Goal: Information Seeking & Learning: Learn about a topic

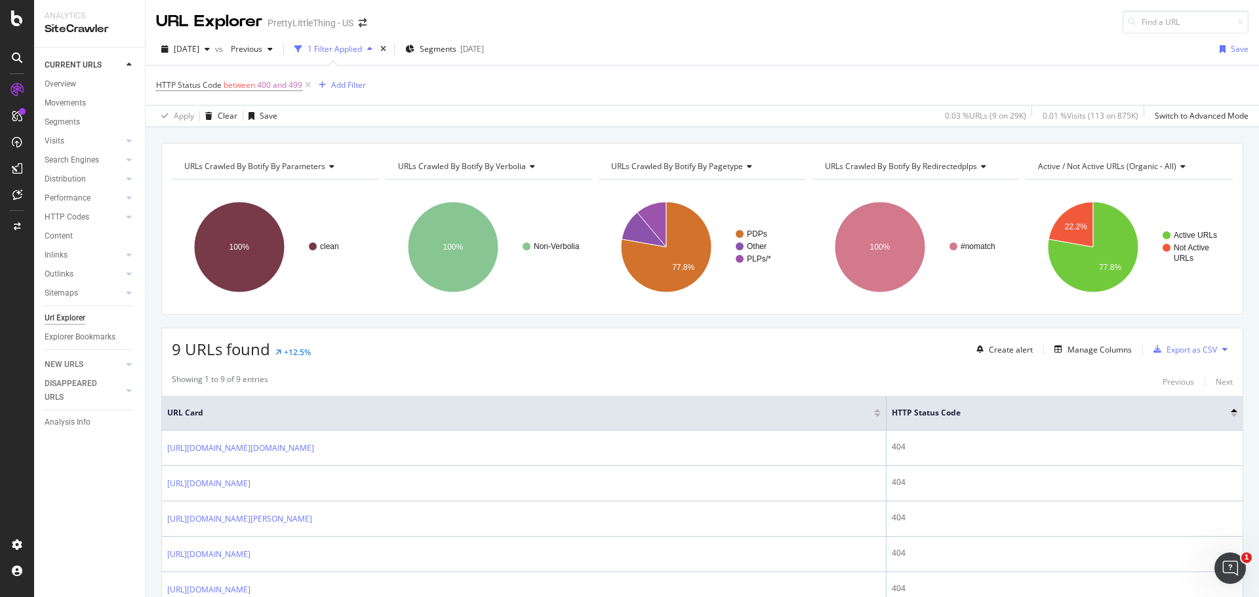
scroll to position [197, 0]
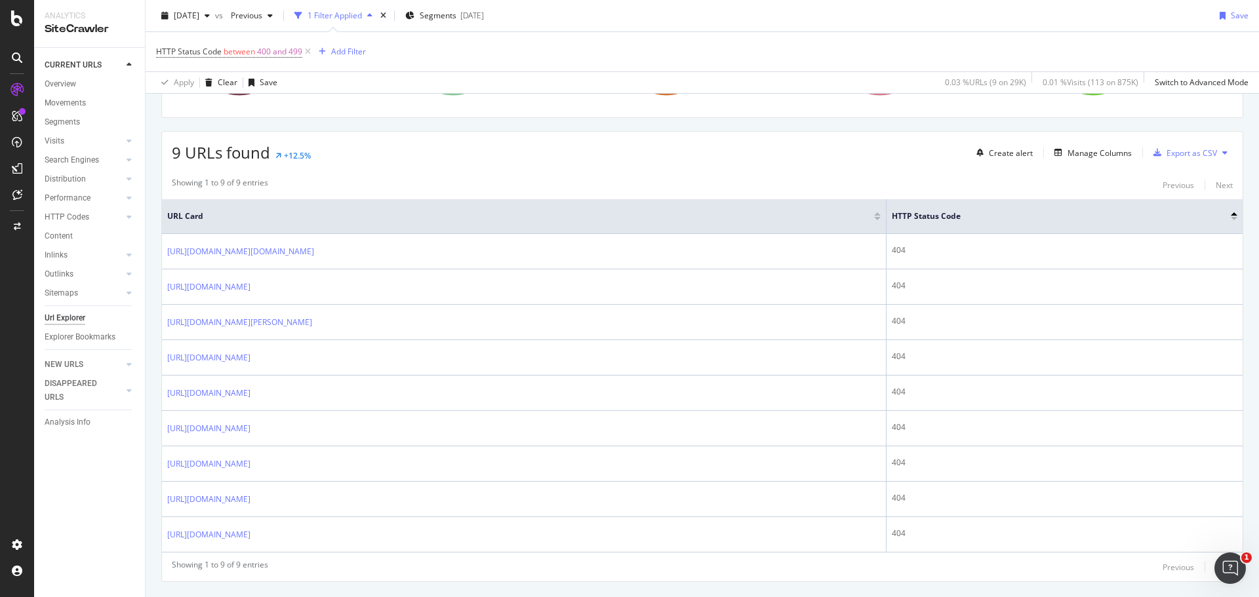
click at [72, 313] on div "Url Explorer" at bounding box center [65, 318] width 41 height 14
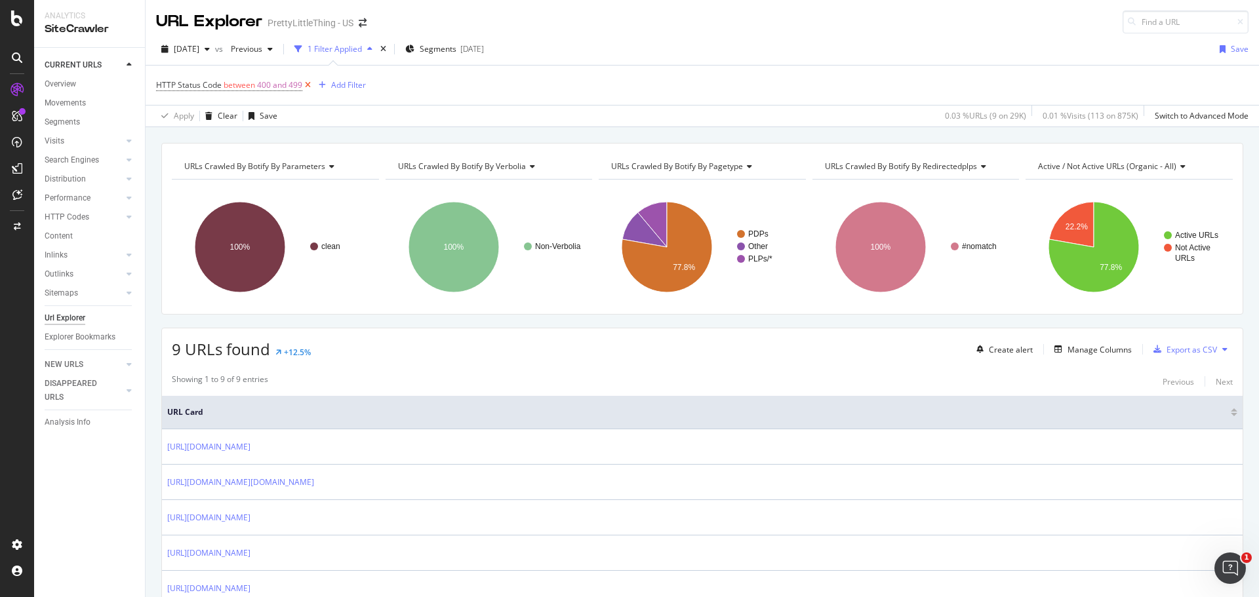
click at [306, 84] on icon at bounding box center [307, 85] width 11 height 13
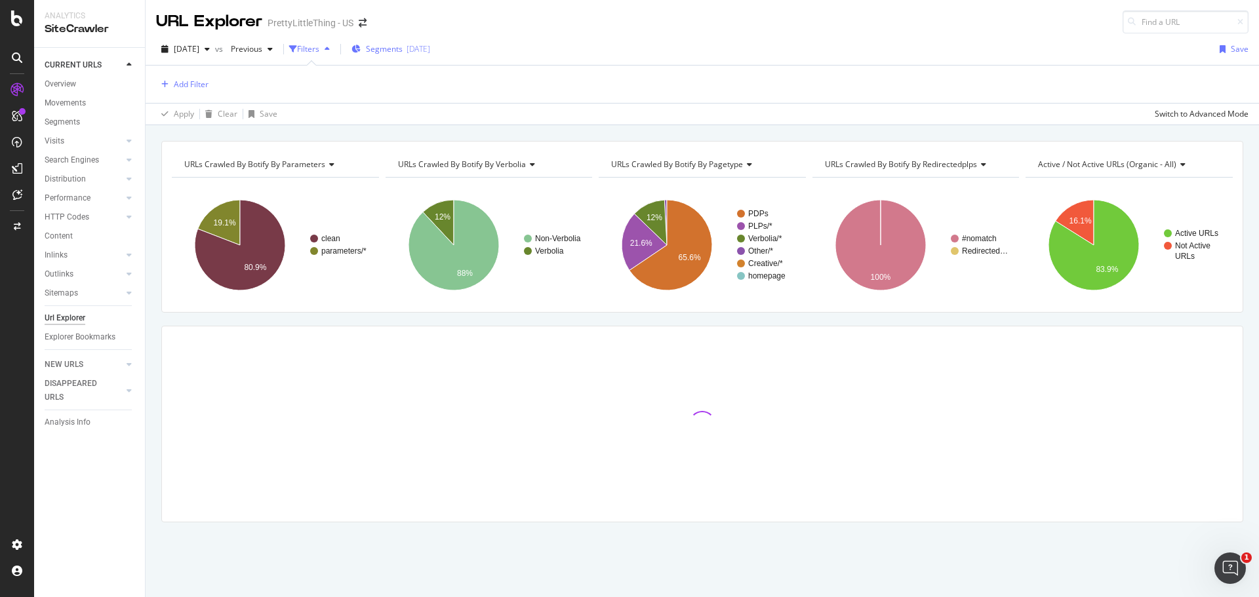
click at [399, 56] on div "Segments 2025-09-12" at bounding box center [390, 49] width 79 height 20
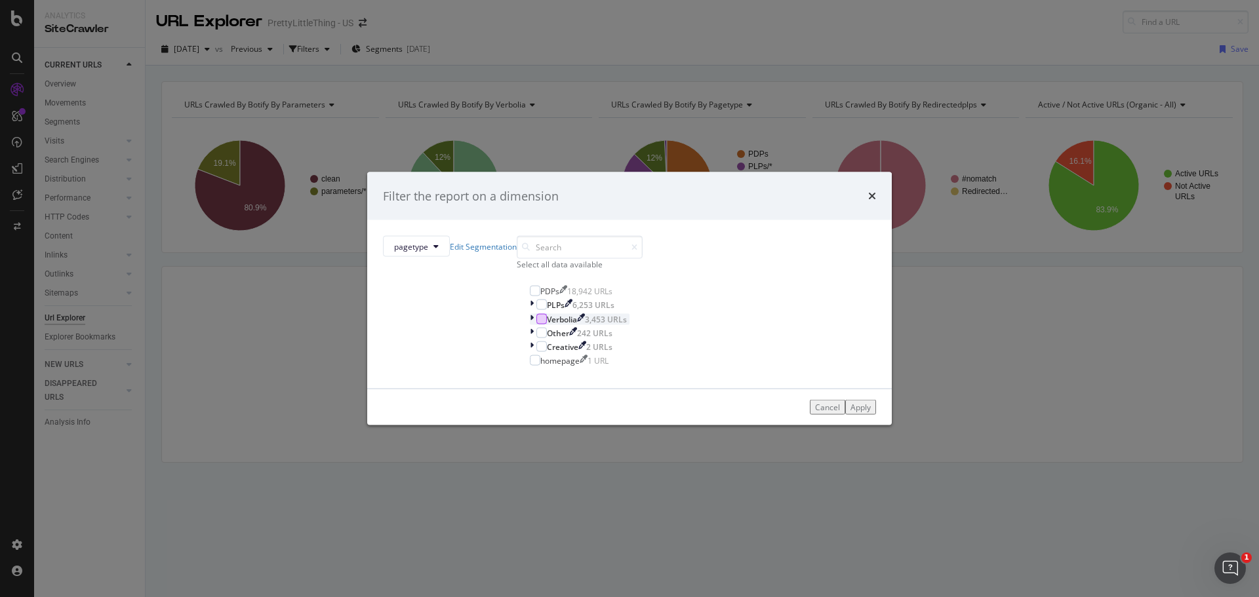
click at [536, 324] on div "modal" at bounding box center [541, 318] width 10 height 10
click at [850, 413] on div "Apply" at bounding box center [860, 407] width 20 height 11
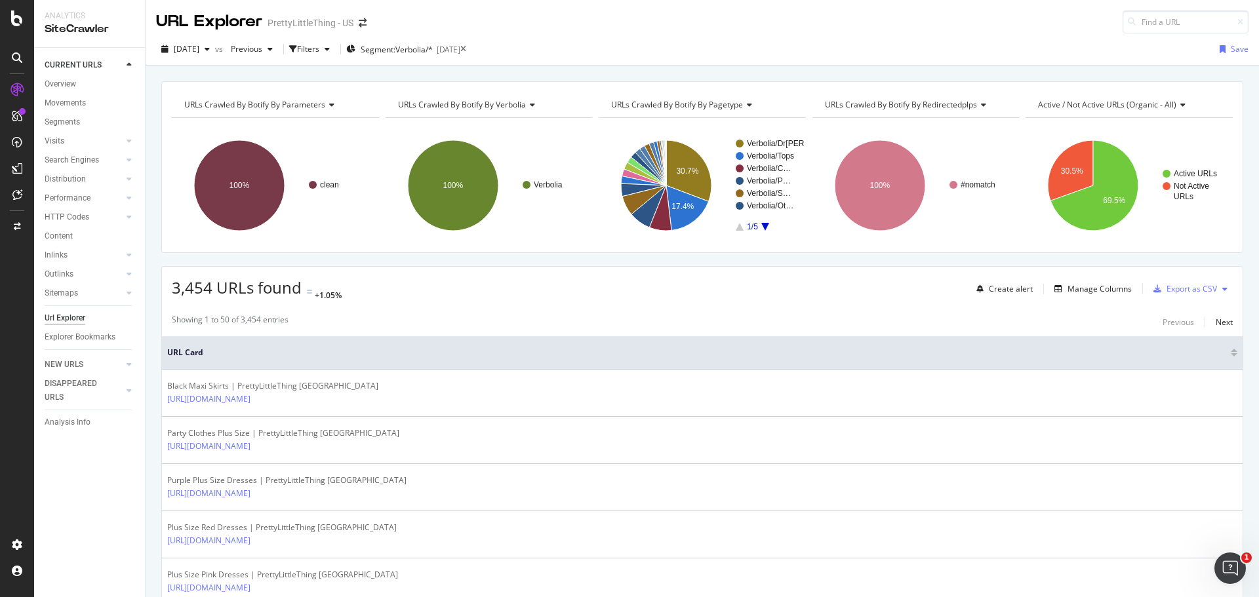
click at [319, 49] on div "Filters" at bounding box center [308, 48] width 22 height 11
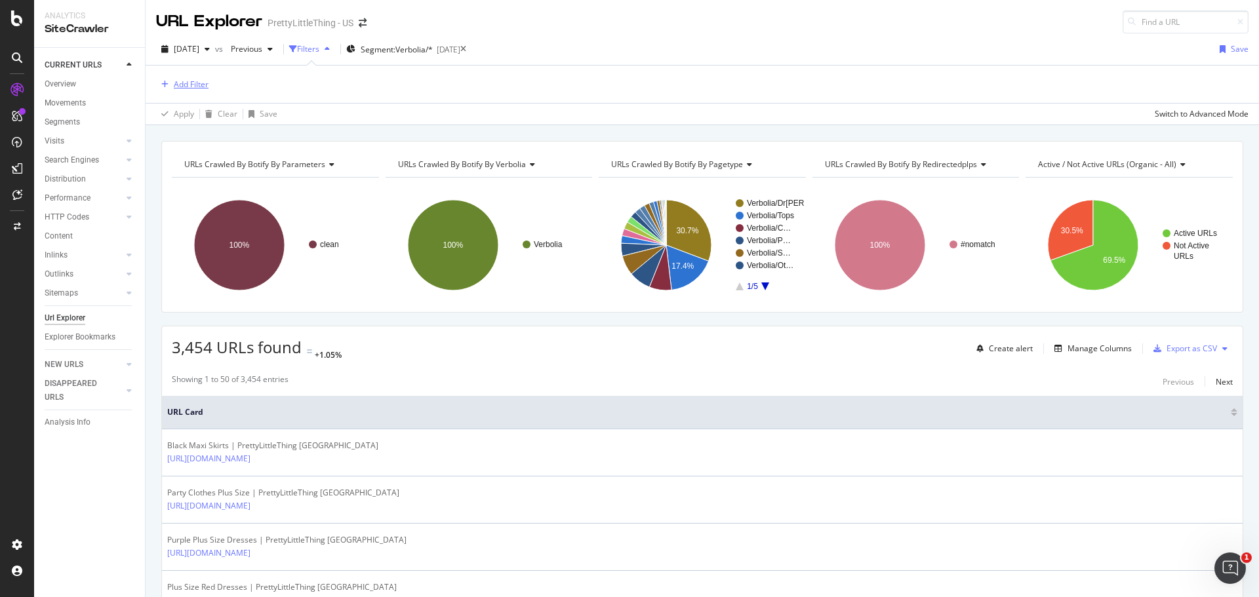
click at [197, 80] on div "Add Filter" at bounding box center [191, 84] width 35 height 11
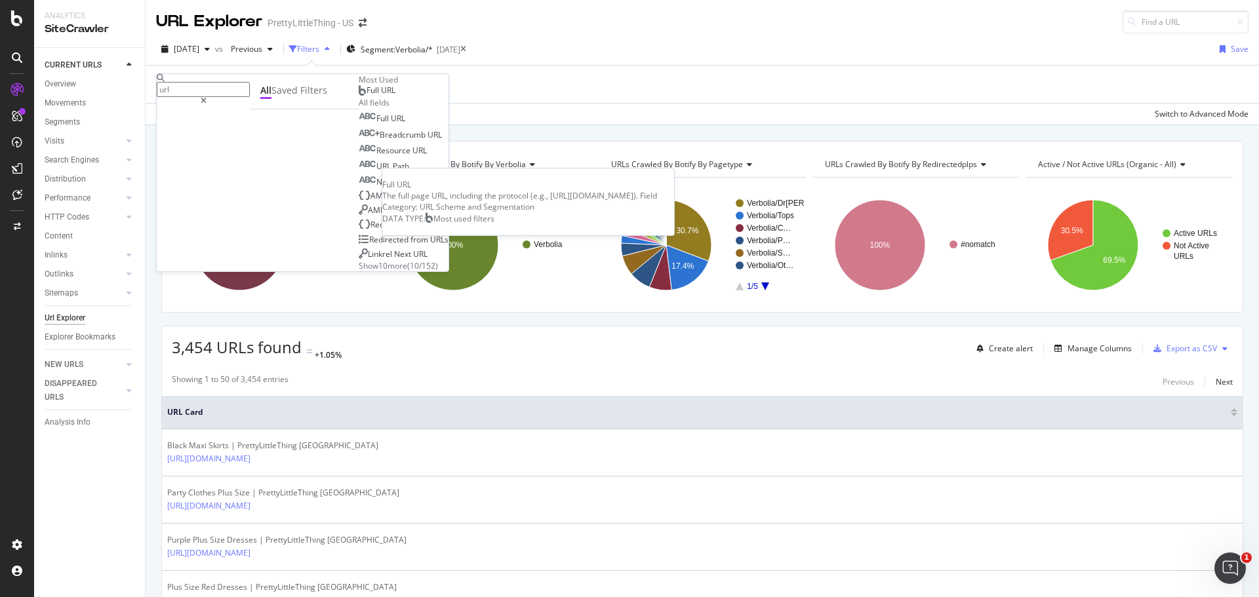
type input "url"
click at [366, 96] on span "Full URL" at bounding box center [380, 90] width 29 height 11
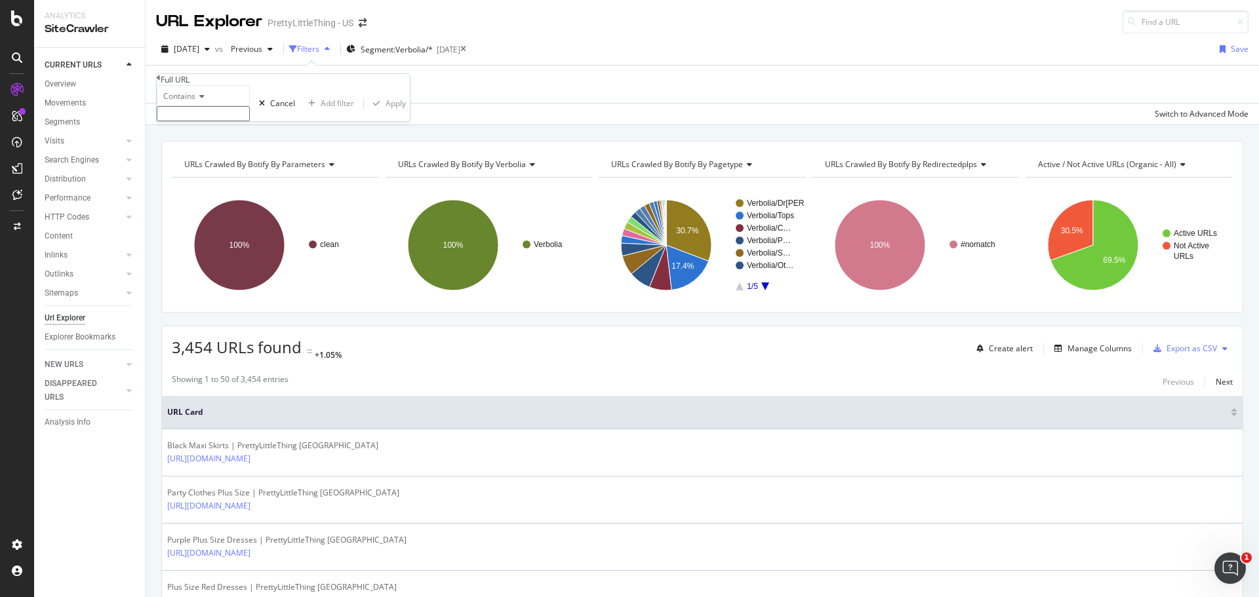
click at [250, 121] on input "text" at bounding box center [203, 113] width 93 height 15
type input "linen-skirts"
click at [385, 113] on div "Apply" at bounding box center [395, 107] width 20 height 11
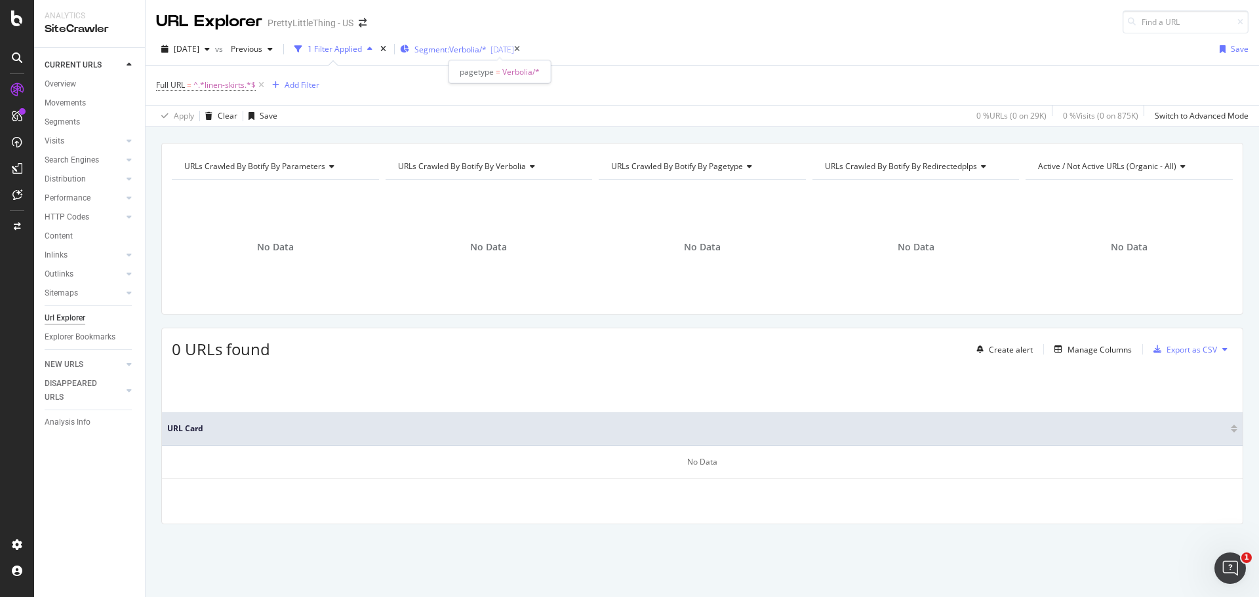
click at [480, 51] on span "Segment: Verbolia/*" at bounding box center [450, 49] width 72 height 11
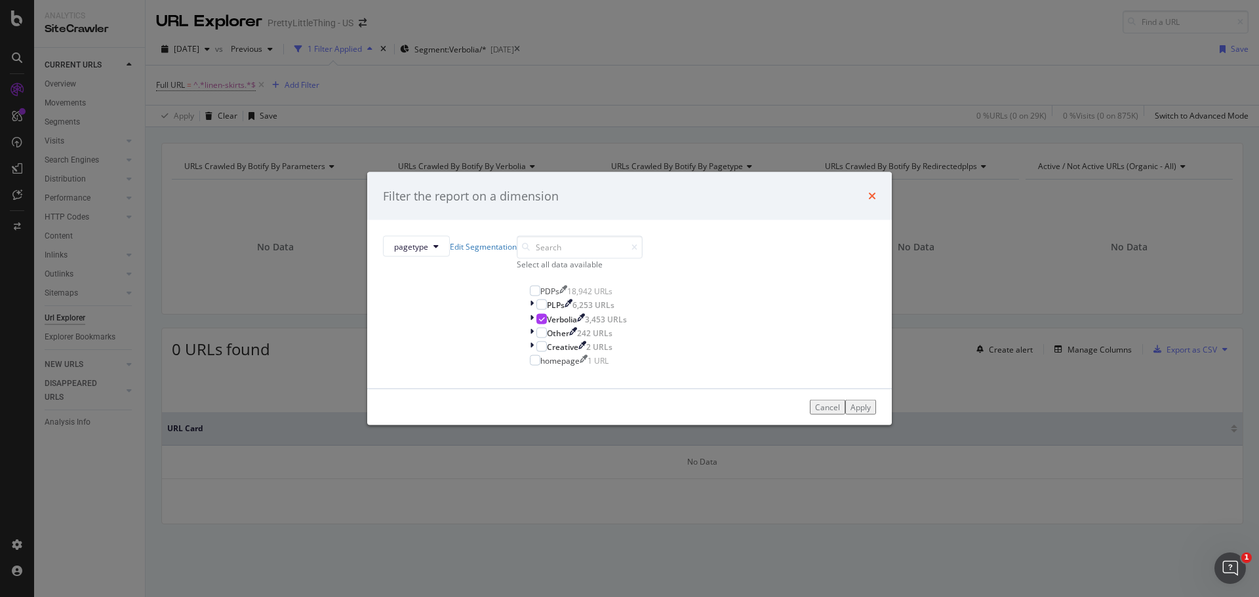
click at [868, 191] on icon "times" at bounding box center [872, 196] width 8 height 10
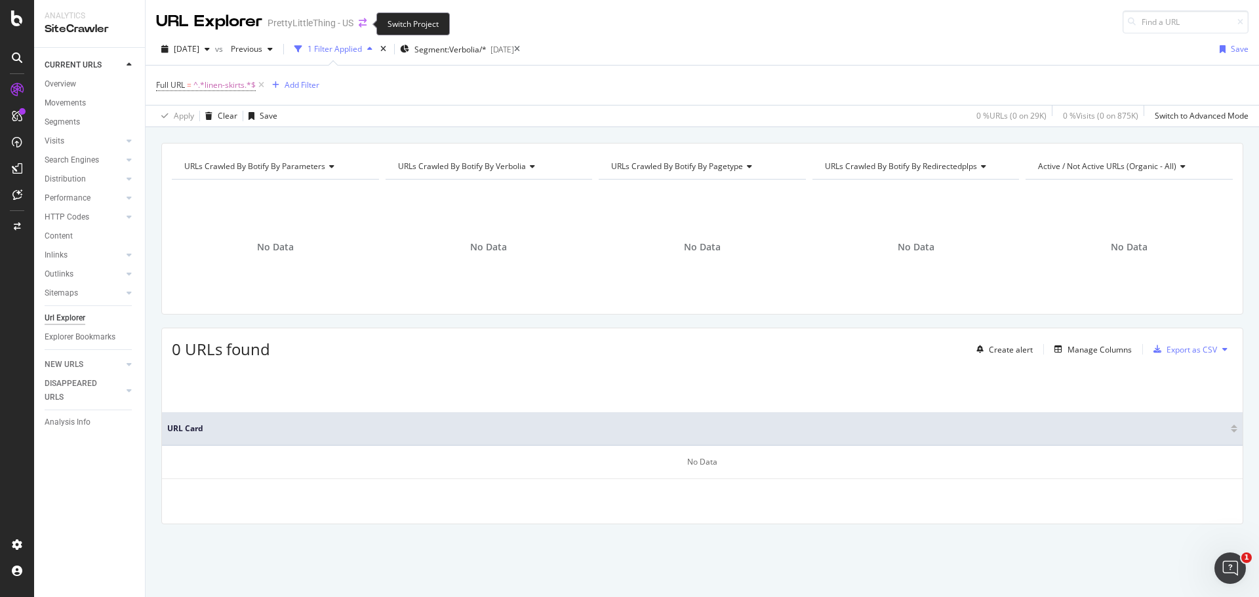
click at [359, 26] on icon "arrow-right-arrow-left" at bounding box center [363, 22] width 8 height 9
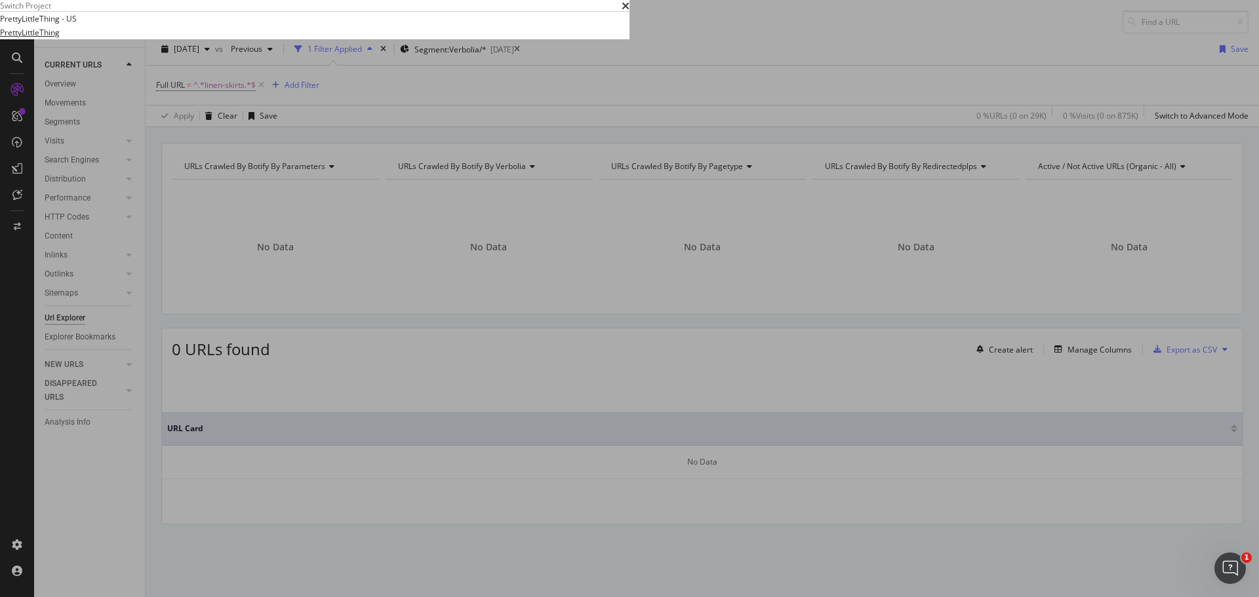
click at [60, 39] on link "PrettyLittleThing" at bounding box center [30, 33] width 60 height 14
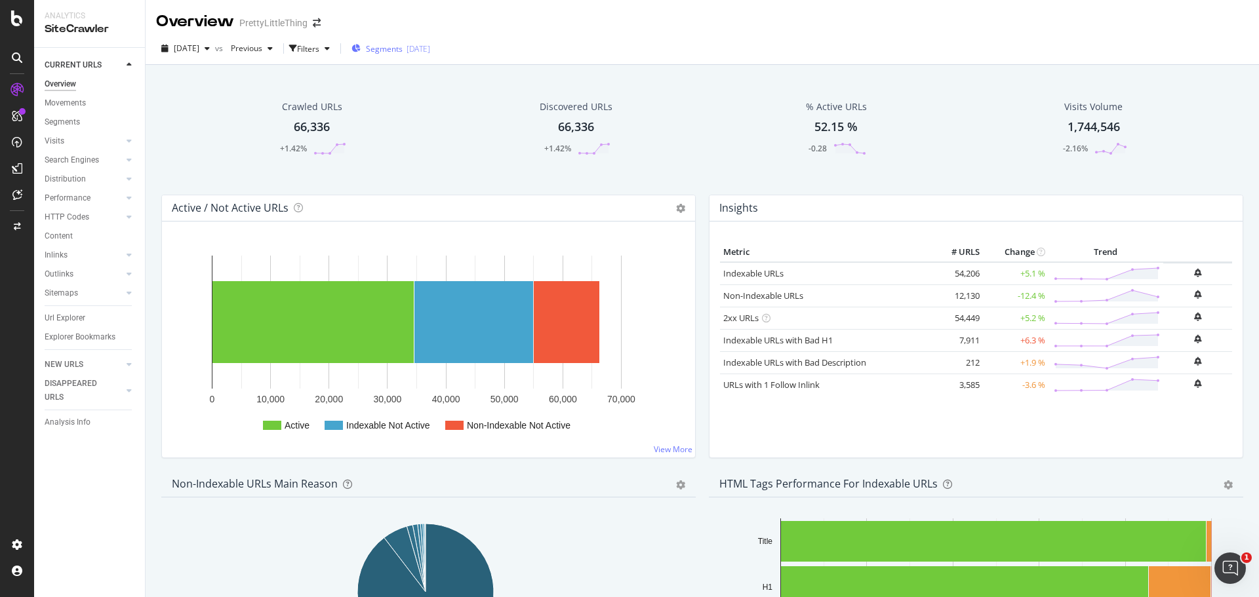
click at [403, 48] on span "Segments" at bounding box center [384, 48] width 37 height 11
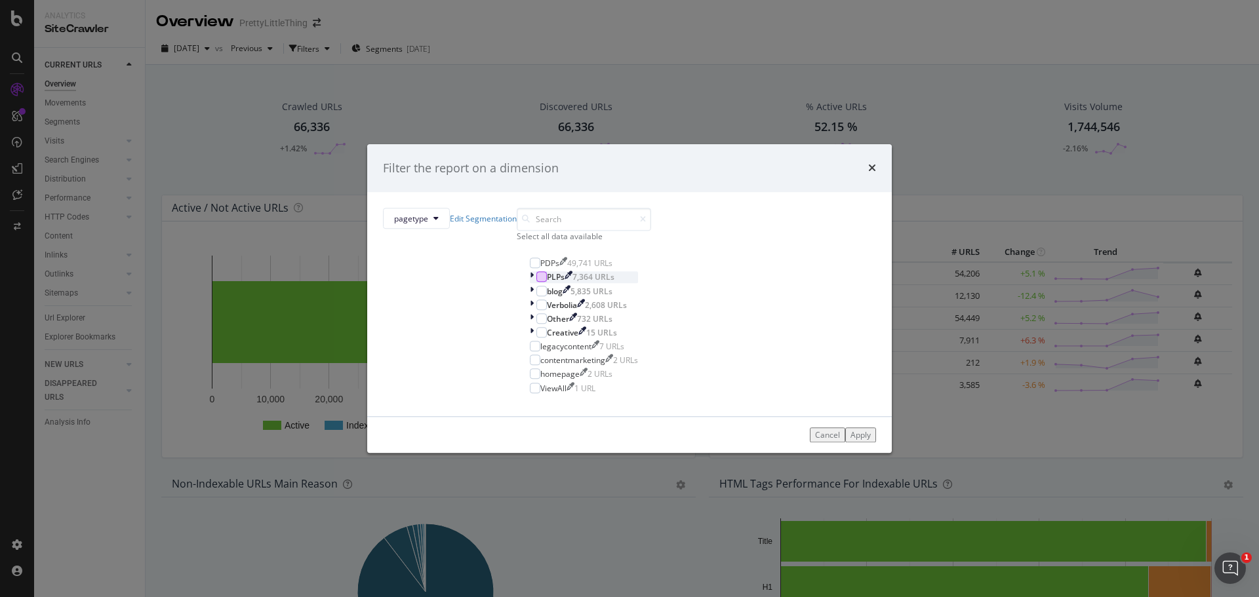
click at [536, 283] on div "modal" at bounding box center [541, 277] width 10 height 10
click at [530, 282] on div "PLPs 7,364 URLs" at bounding box center [584, 277] width 108 height 11
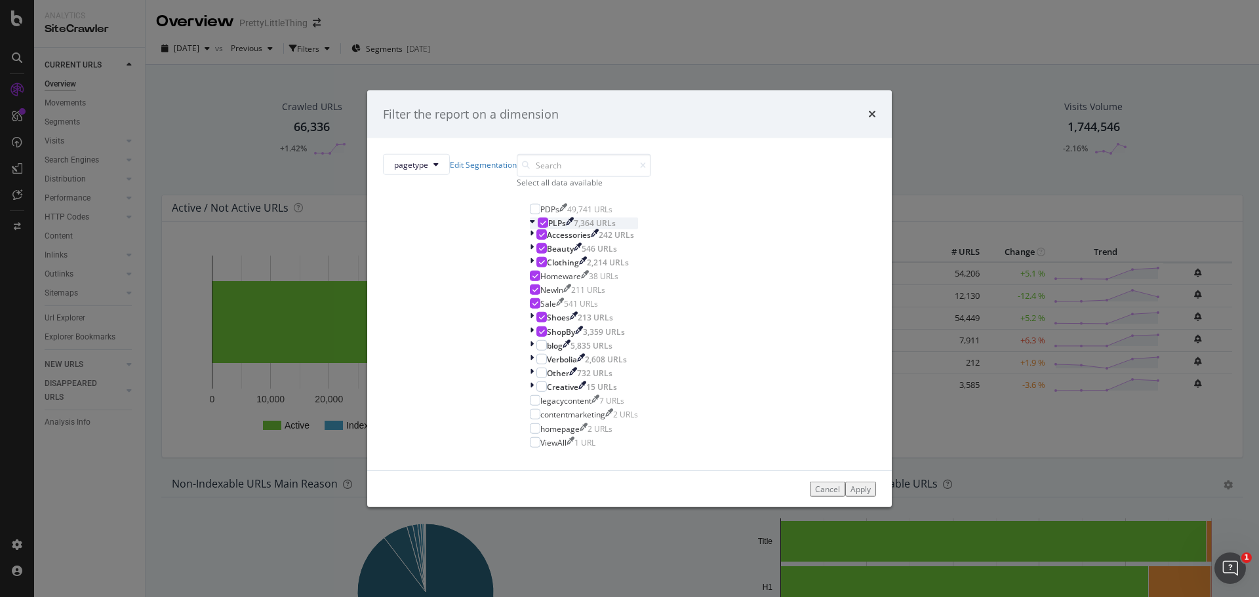
click at [538, 228] on div "modal" at bounding box center [543, 223] width 10 height 10
click at [536, 364] on div "modal" at bounding box center [541, 359] width 10 height 10
click at [845, 497] on button "Apply" at bounding box center [860, 489] width 31 height 15
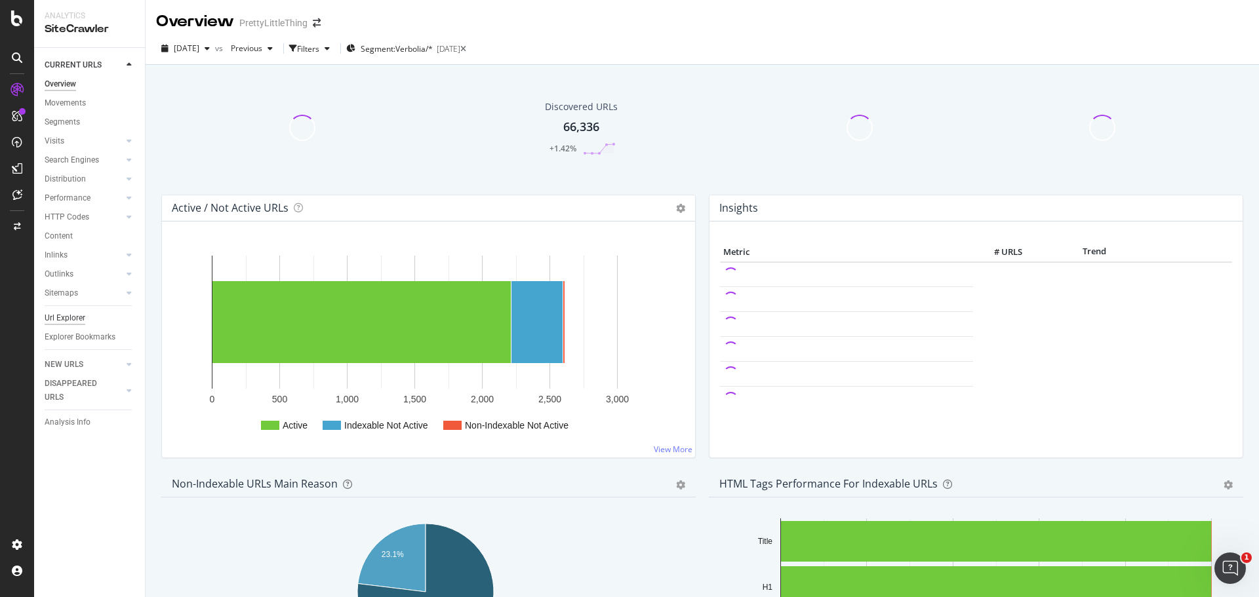
click at [71, 320] on div "Url Explorer" at bounding box center [65, 318] width 41 height 14
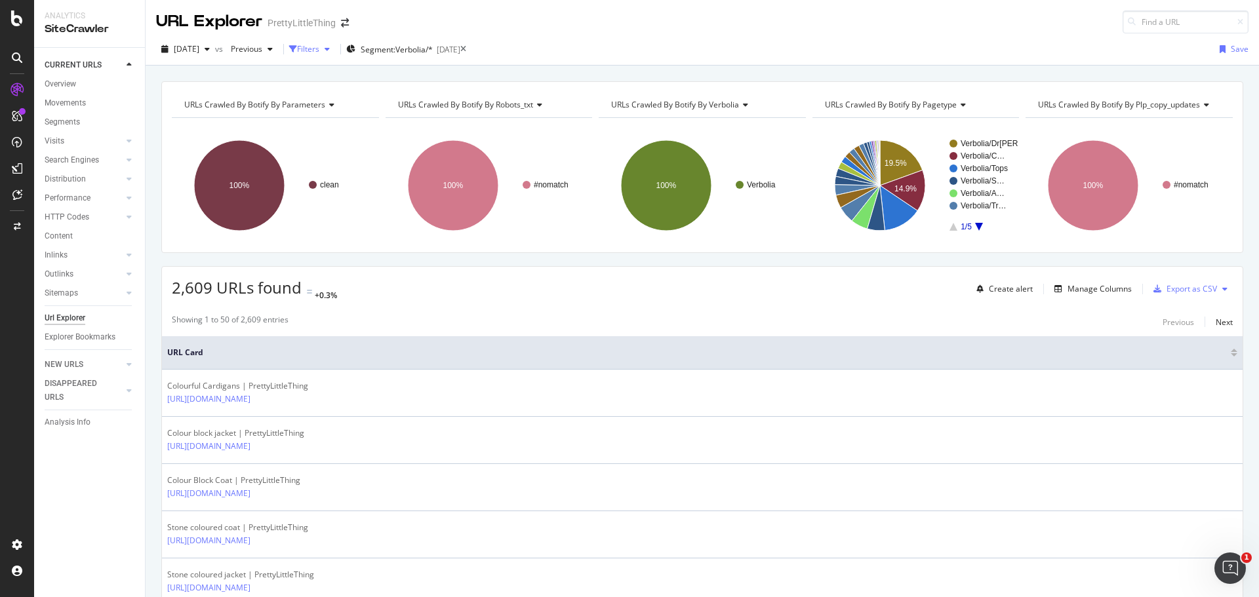
click at [319, 53] on div "Filters" at bounding box center [308, 48] width 22 height 11
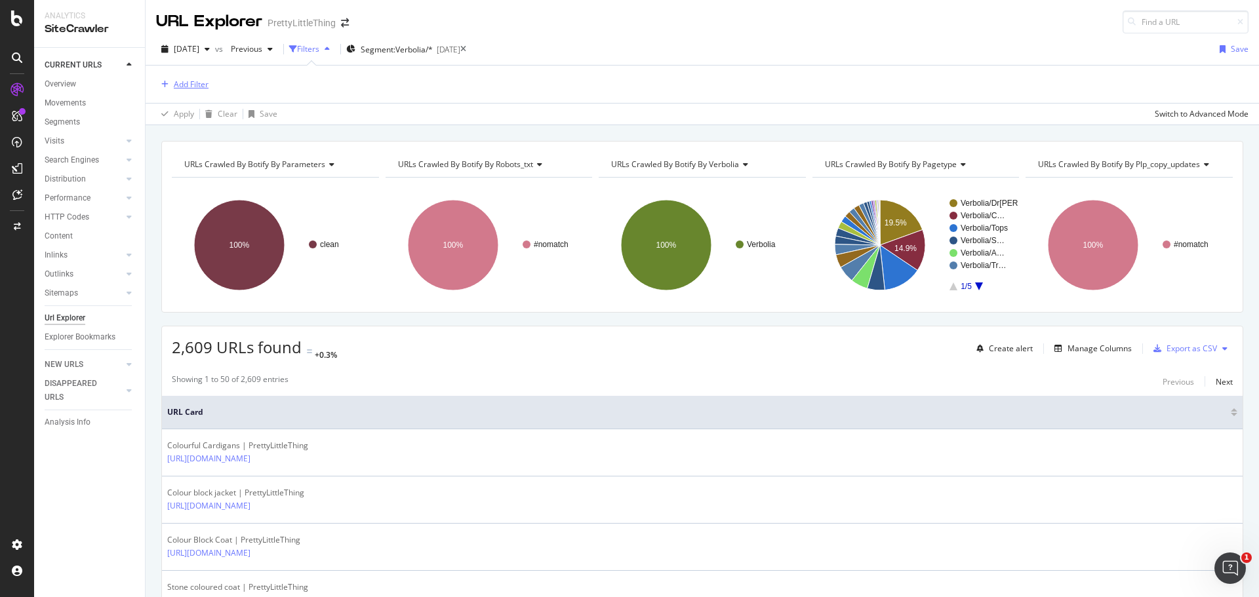
click at [189, 91] on div "Add Filter" at bounding box center [182, 84] width 52 height 14
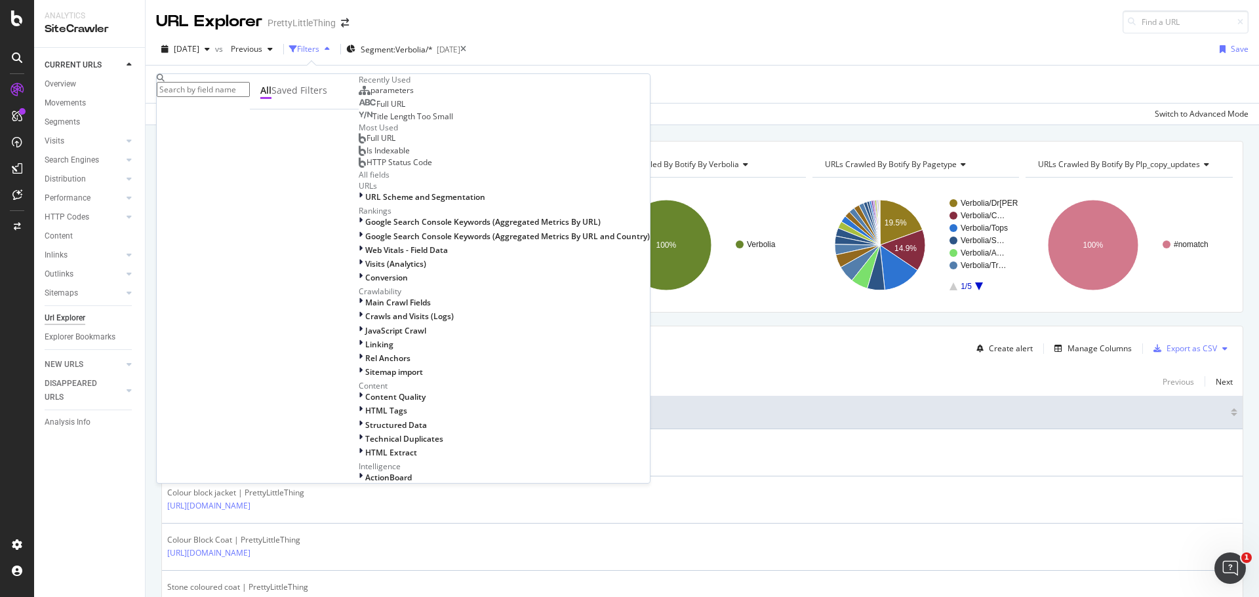
click at [359, 109] on div "Full URL" at bounding box center [382, 104] width 47 height 10
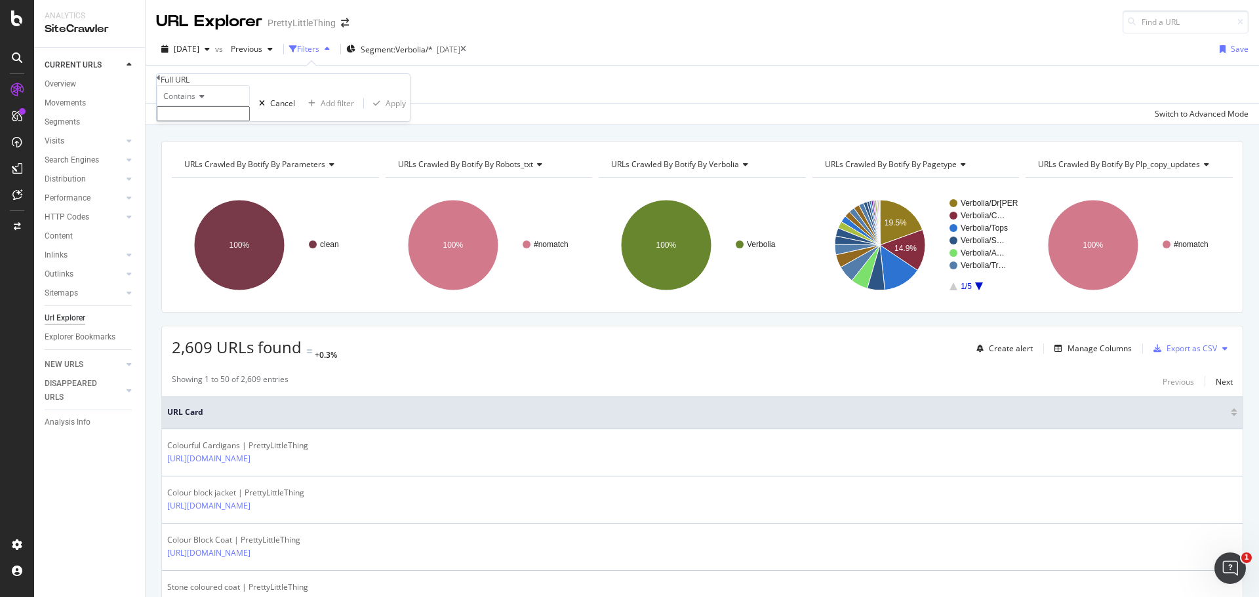
click at [250, 121] on input "text" at bounding box center [203, 113] width 93 height 15
type input "linen-skirts"
click at [385, 113] on div "Apply" at bounding box center [395, 107] width 20 height 11
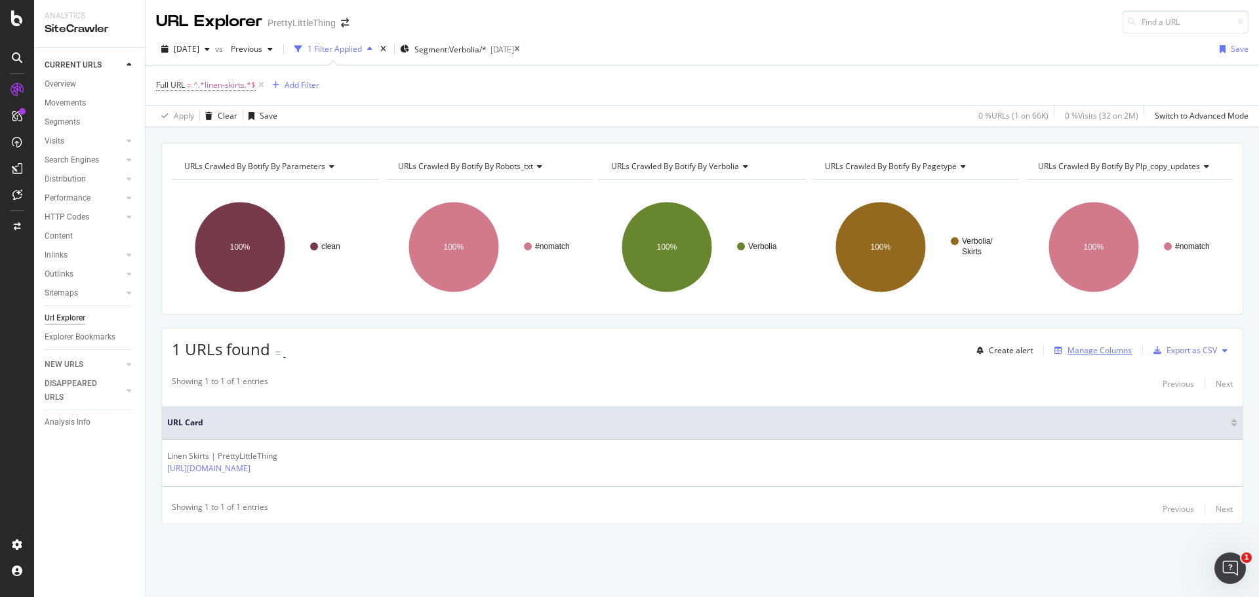
click at [1081, 349] on div "Manage Columns" at bounding box center [1099, 350] width 64 height 11
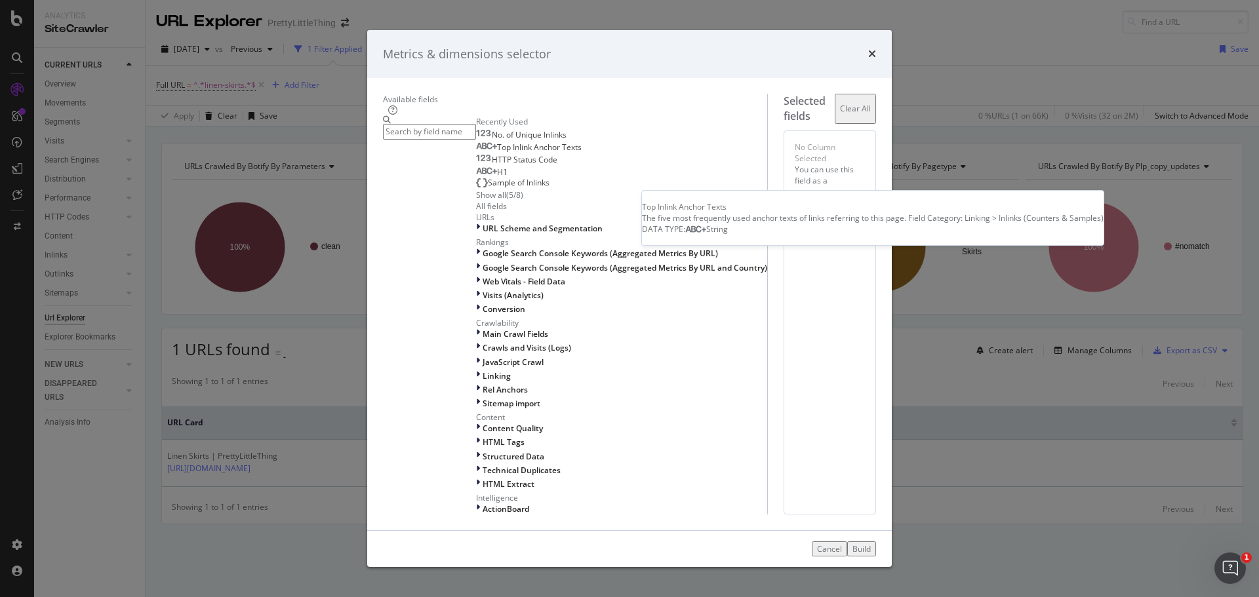
click at [497, 153] on span "Top Inlink Anchor Texts" at bounding box center [539, 147] width 85 height 11
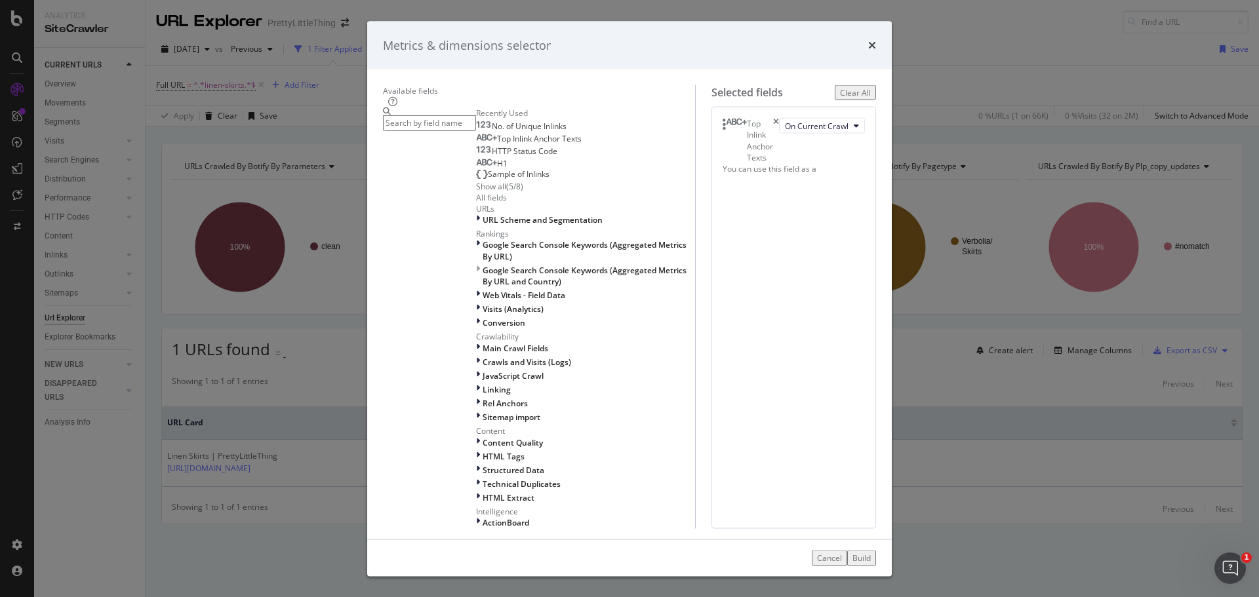
click at [456, 130] on input "modal" at bounding box center [429, 122] width 93 height 15
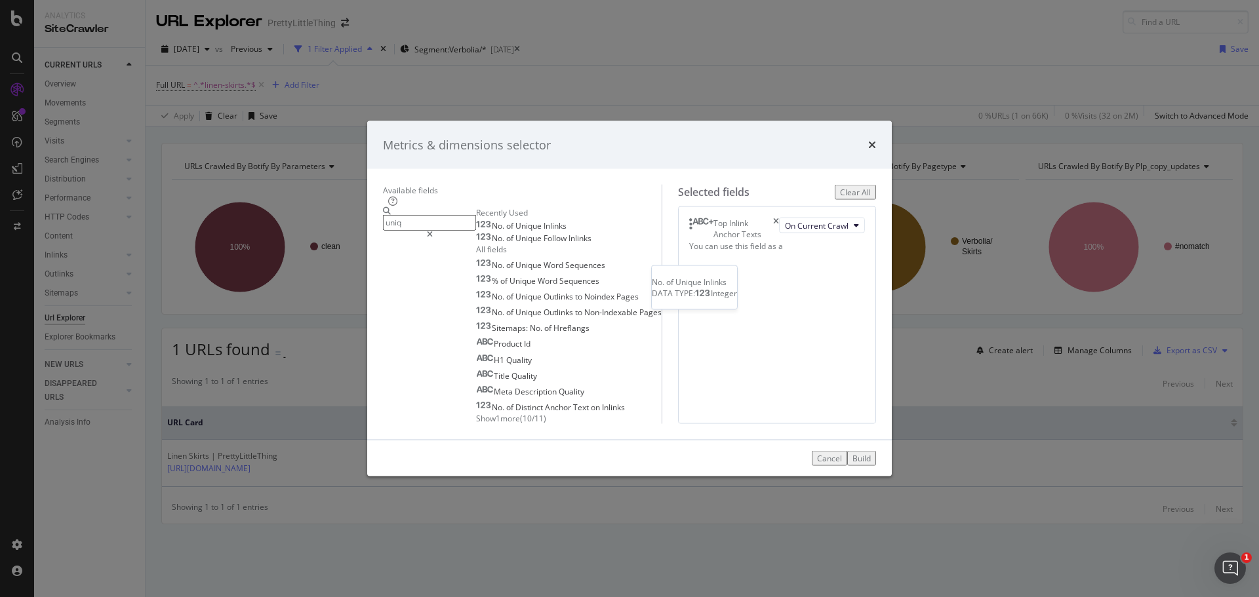
type input "uniq"
click at [543, 220] on span "Inlinks" at bounding box center [554, 225] width 23 height 11
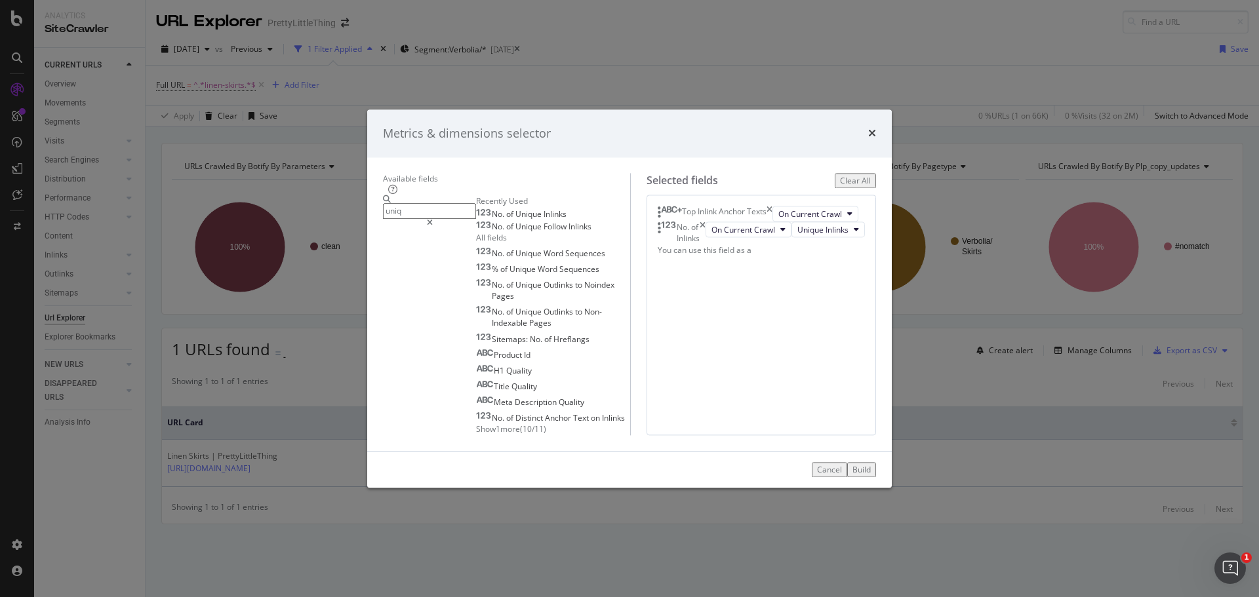
click at [871, 475] on div "Build" at bounding box center [861, 469] width 18 height 11
